Goal: Transaction & Acquisition: Purchase product/service

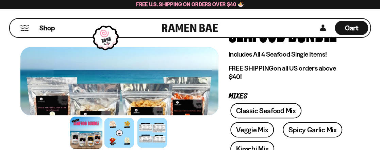
scroll to position [68, 0]
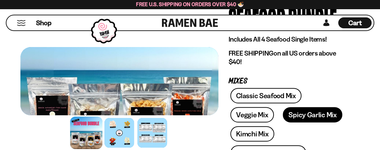
click at [283, 110] on link "Spicy Garlic Mix" at bounding box center [313, 114] width 60 height 15
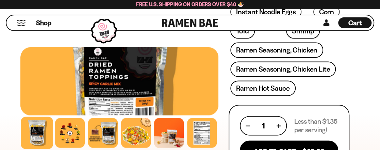
scroll to position [408, 0]
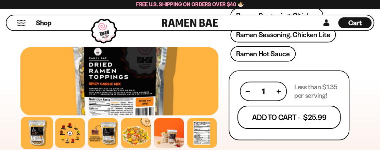
click at [277, 105] on button "Add To Cart - $25.99" at bounding box center [288, 116] width 103 height 23
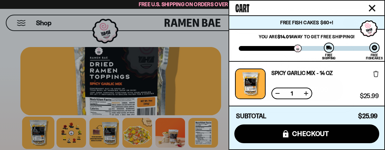
click at [371, 5] on icon "Close cart" at bounding box center [372, 8] width 7 height 7
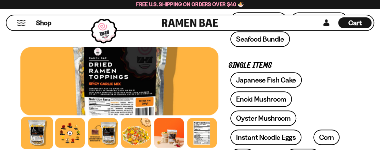
scroll to position [238, 0]
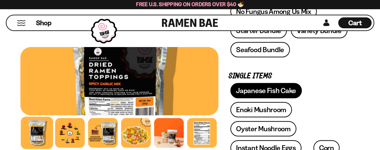
click at [260, 83] on link "Japanese Fish Cake" at bounding box center [265, 90] width 71 height 15
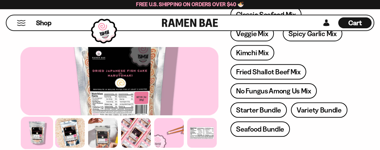
scroll to position [170, 0]
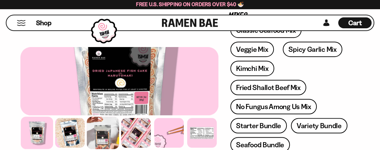
click at [104, 136] on div at bounding box center [103, 132] width 32 height 32
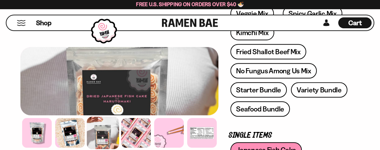
scroll to position [204, 0]
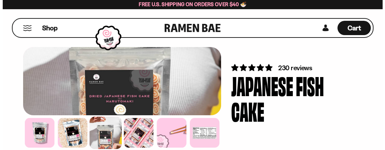
scroll to position [0, 0]
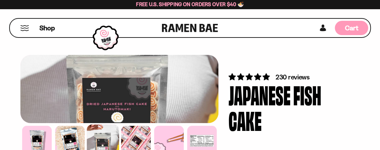
click at [352, 26] on span "Cart" at bounding box center [351, 28] width 13 height 8
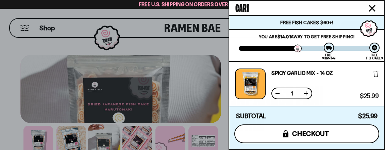
click at [312, 132] on span "checkout" at bounding box center [310, 133] width 37 height 7
